Goal: Check status: Check status

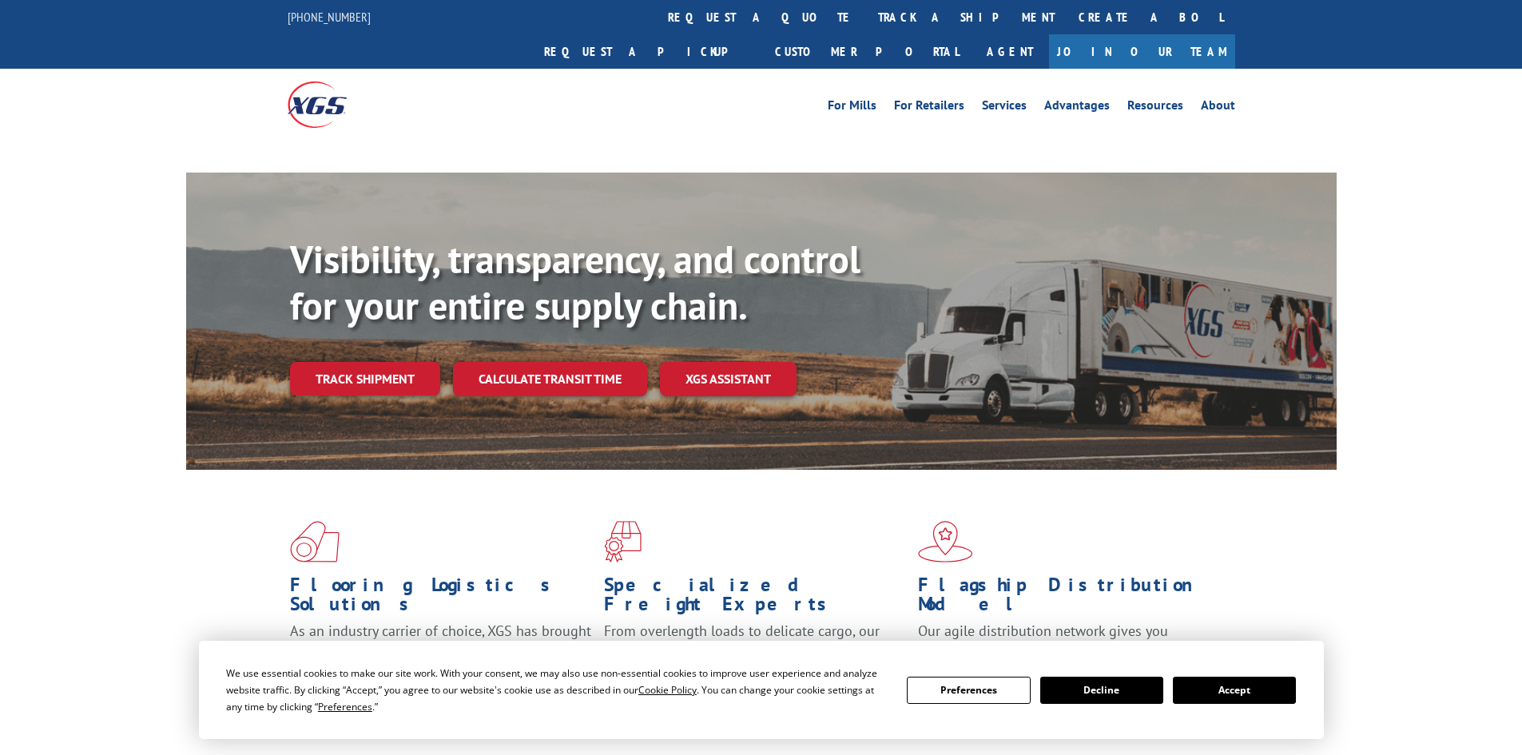
click at [328, 362] on link "Track shipment" at bounding box center [365, 379] width 150 height 34
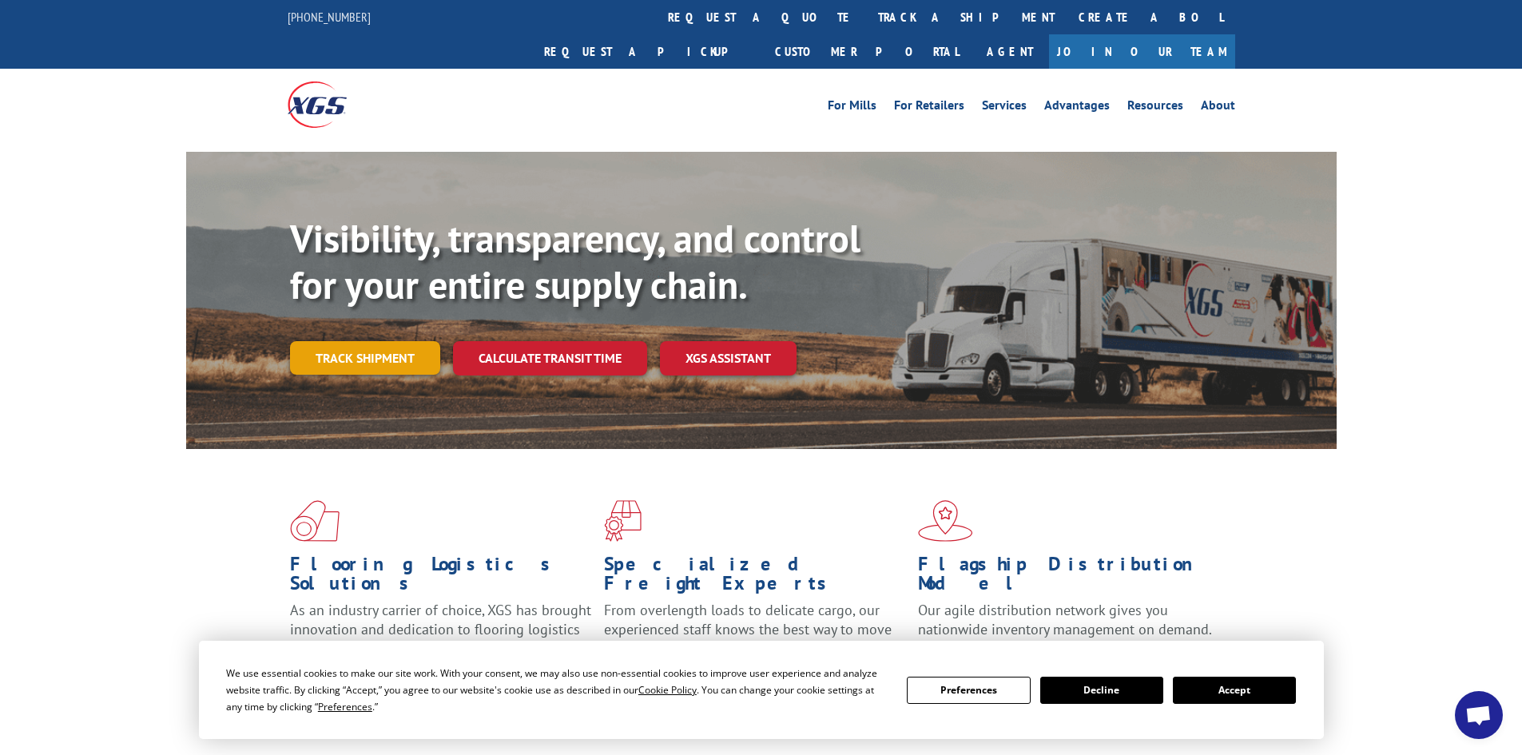
click at [335, 341] on link "Track shipment" at bounding box center [365, 358] width 150 height 34
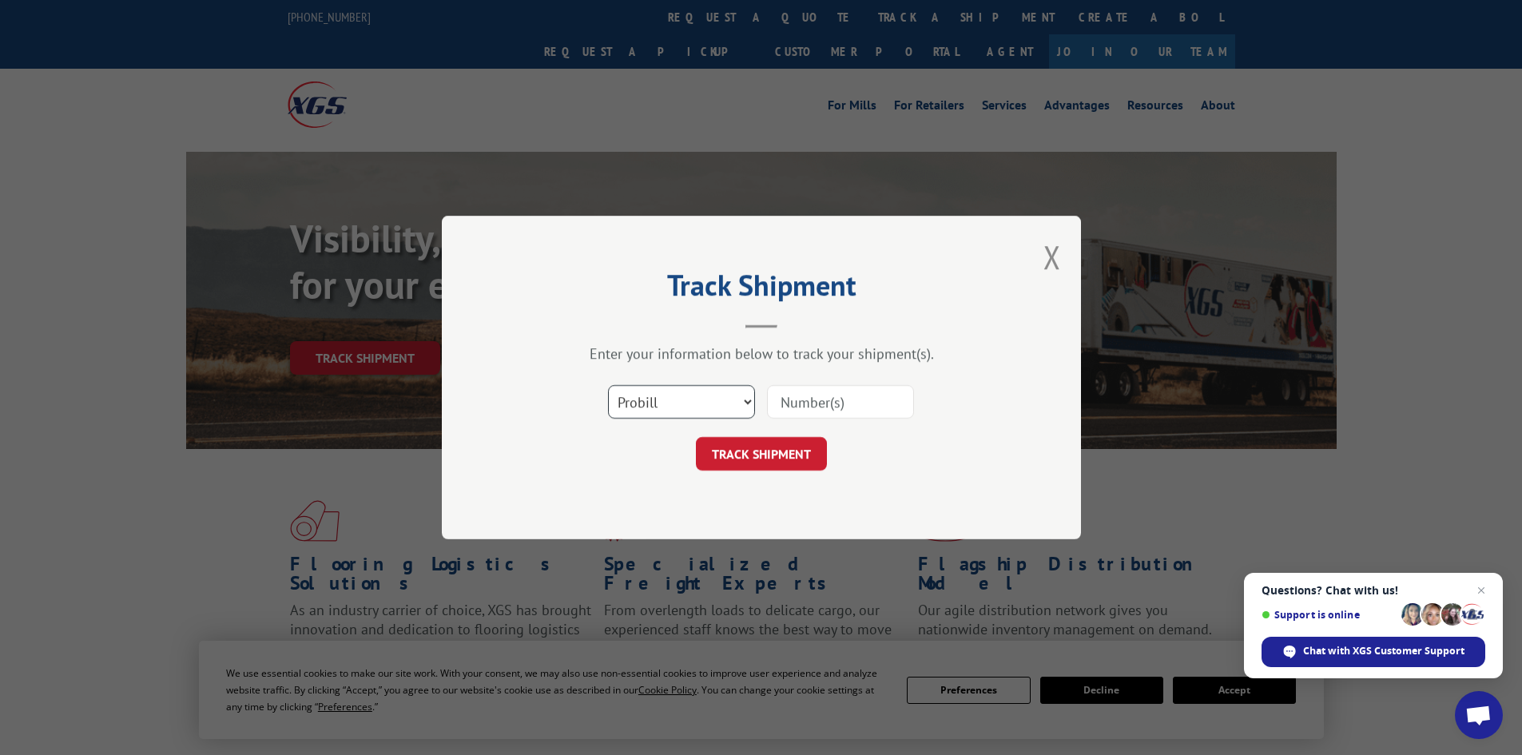
click at [706, 389] on select "Select category... Probill BOL PO" at bounding box center [681, 402] width 147 height 34
select select "bol"
click at [608, 385] on select "Select category... Probill BOL PO" at bounding box center [681, 402] width 147 height 34
paste input "482346"
type input "482346"
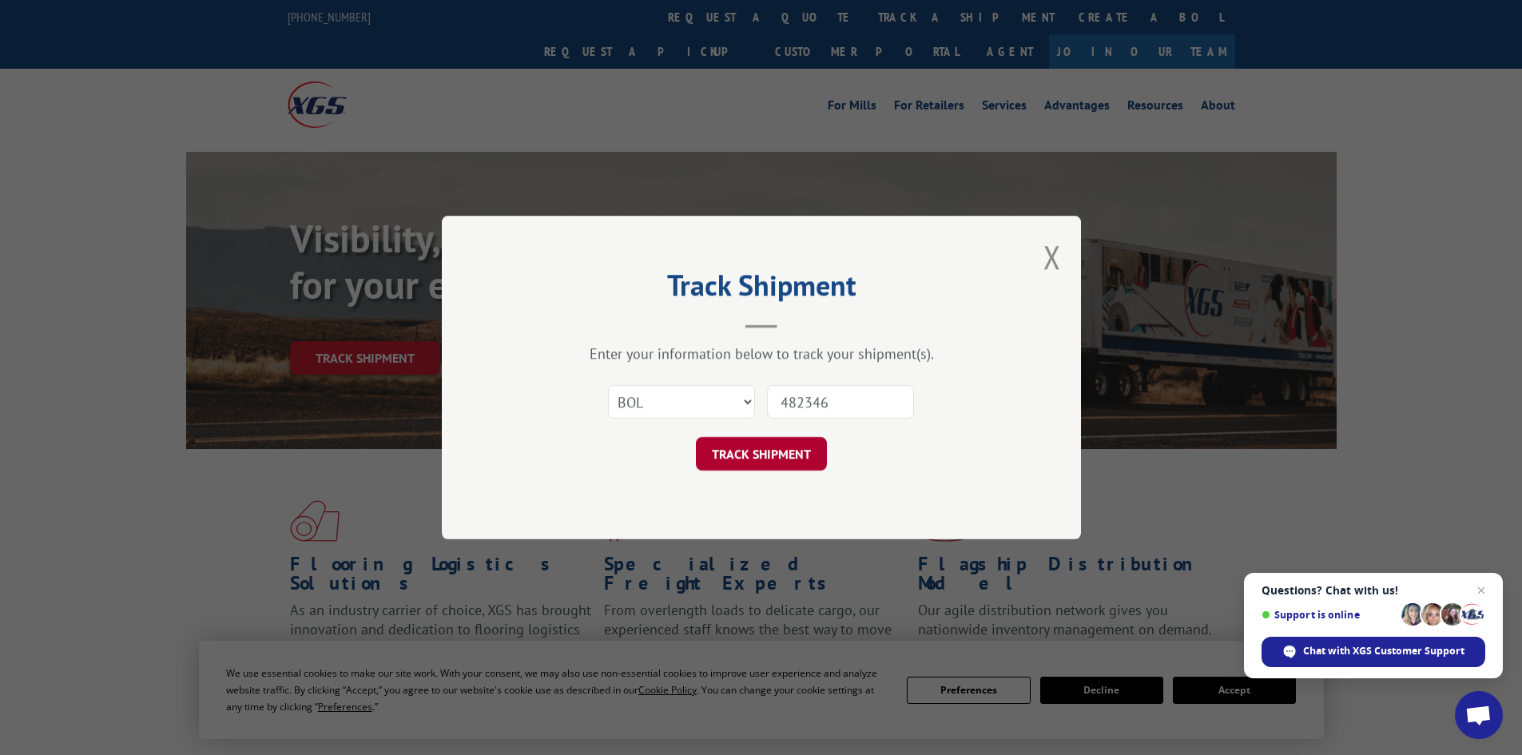
click at [793, 451] on button "TRACK SHIPMENT" at bounding box center [761, 454] width 131 height 34
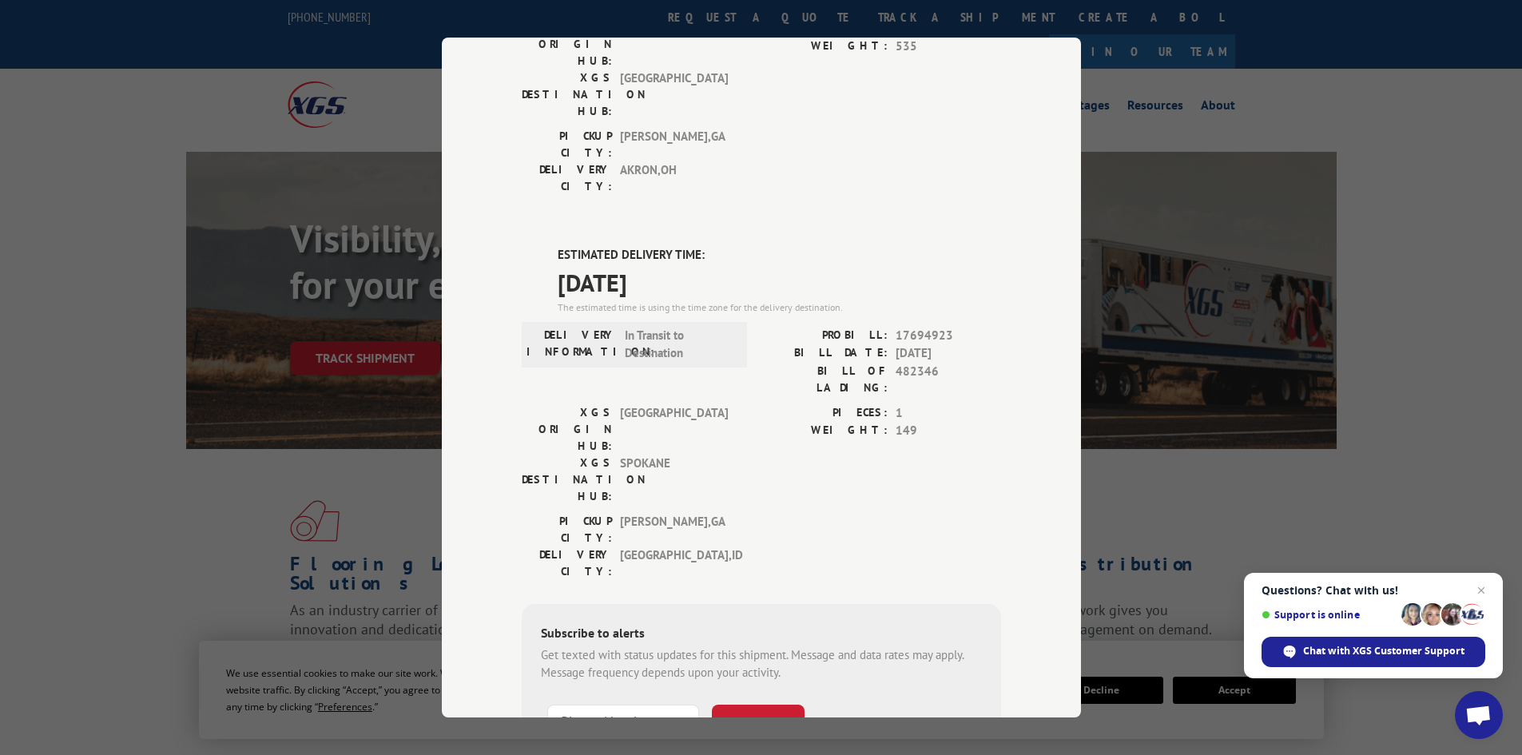
scroll to position [300, 0]
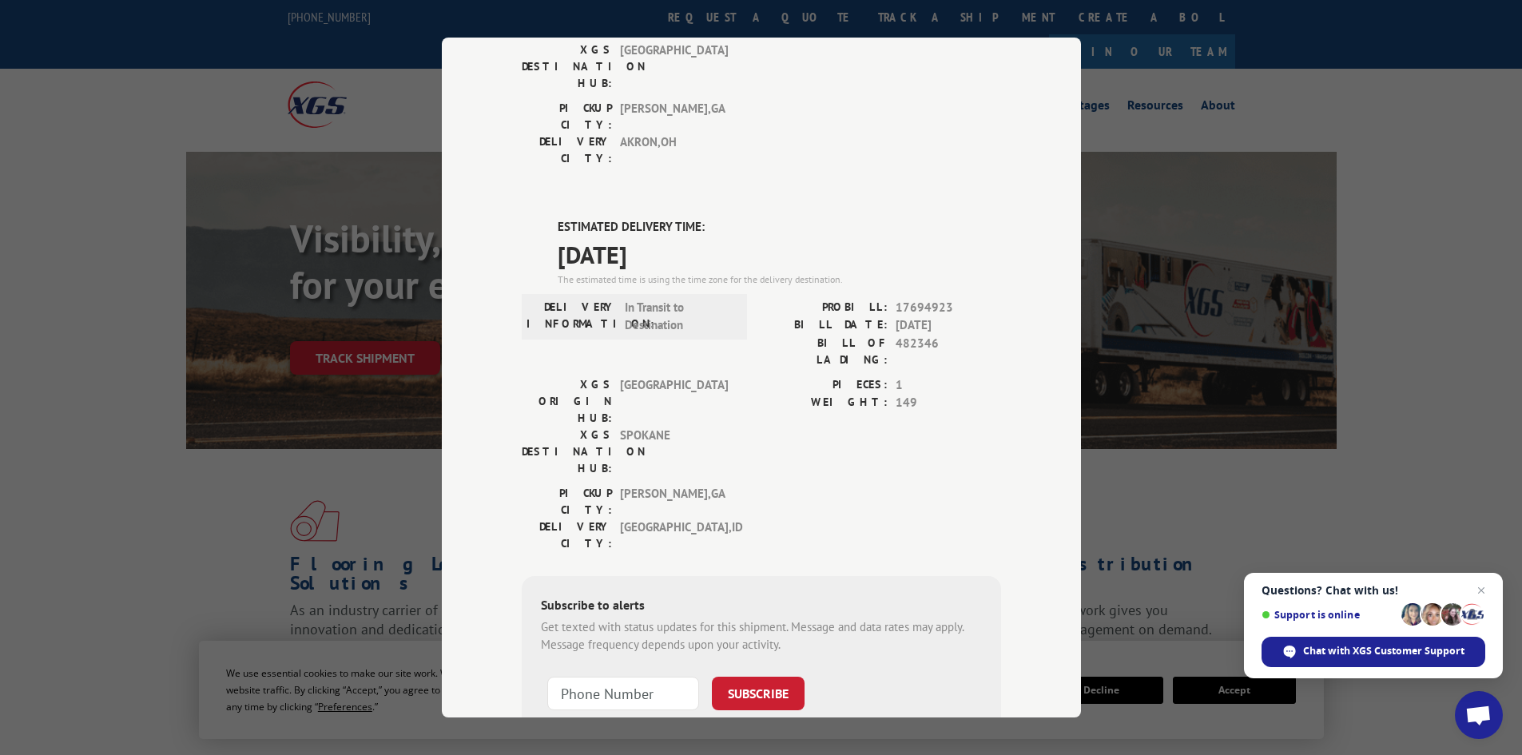
click at [132, 460] on div "Track Shipment DELIVERED DELIVERY INFORMATION: [DATE] 03:21 pm [PERSON_NAME] PR…" at bounding box center [761, 377] width 1522 height 755
